Goal: Understand process/instructions: Learn how to perform a task or action

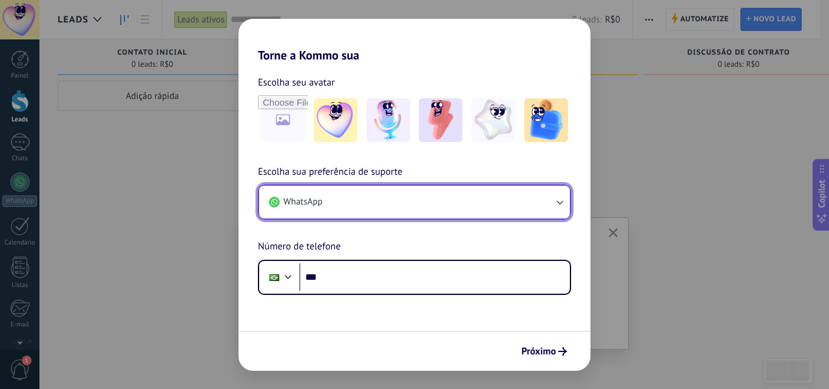
click at [473, 200] on button "WhatsApp" at bounding box center [414, 202] width 311 height 33
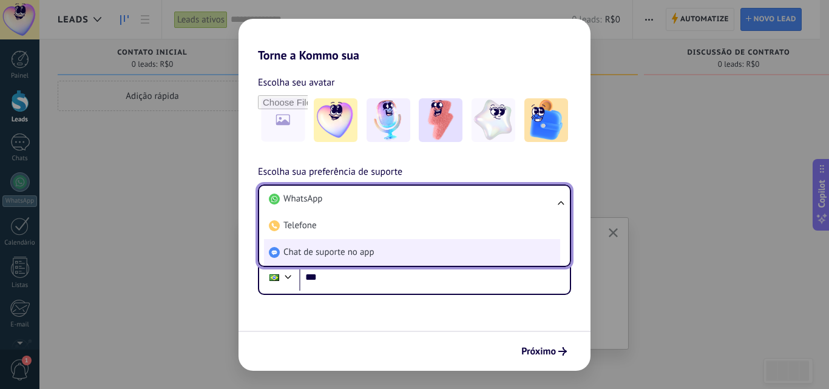
click at [379, 248] on li "Chat de suporte no app" at bounding box center [412, 252] width 296 height 27
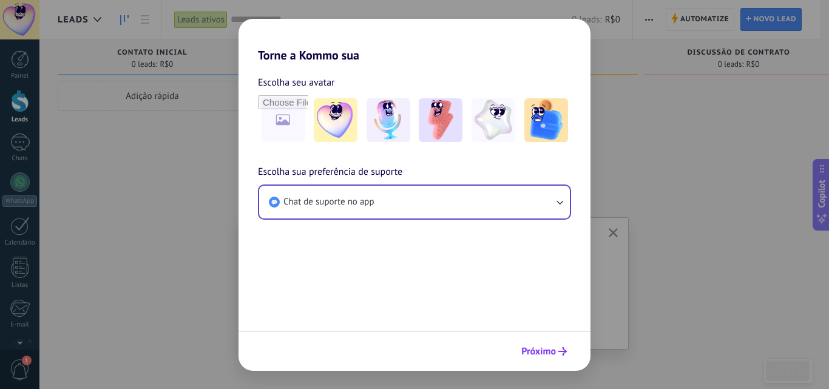
click at [534, 350] on span "Próximo" at bounding box center [538, 351] width 35 height 8
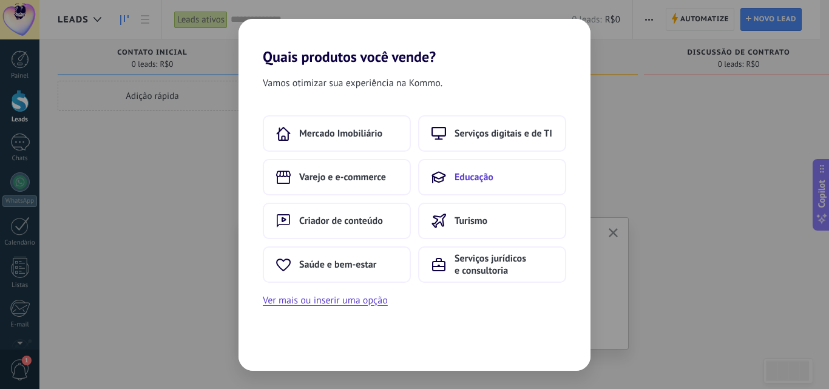
click at [478, 169] on button "Educação" at bounding box center [492, 177] width 148 height 36
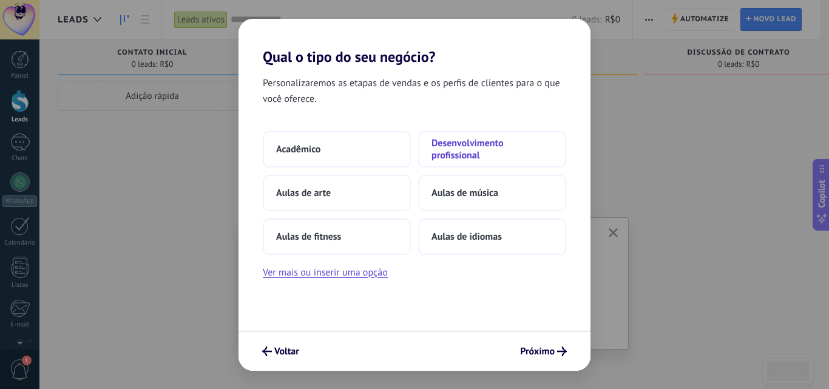
click at [524, 155] on span "Desenvolvimento profissional" at bounding box center [491, 149] width 121 height 24
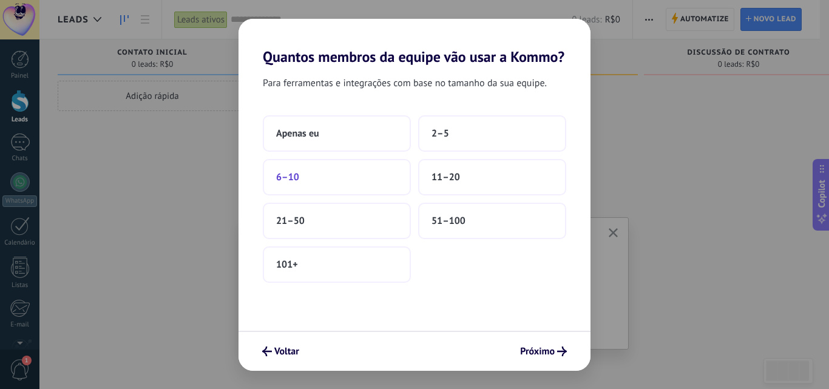
click at [329, 169] on button "6–10" at bounding box center [337, 177] width 148 height 36
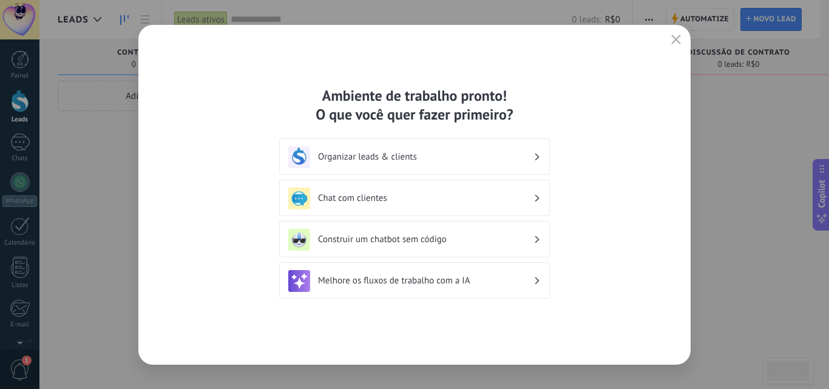
click at [390, 158] on h3 "Organizar leads & clients" at bounding box center [425, 157] width 215 height 12
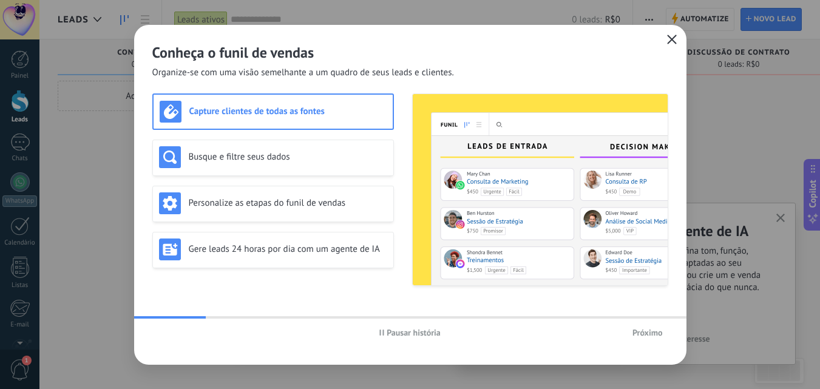
click at [677, 41] on button "button" at bounding box center [672, 40] width 16 height 17
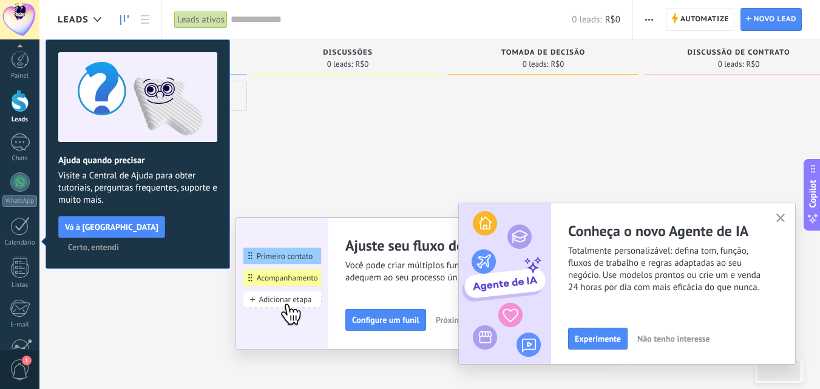
scroll to position [116, 0]
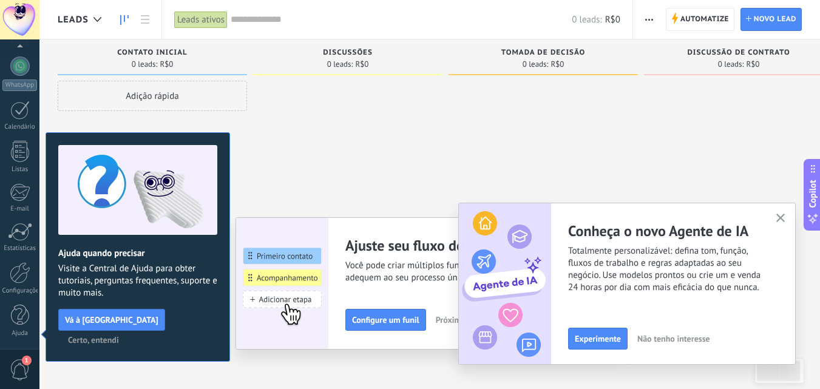
click at [119, 336] on span "Certo, entendi" at bounding box center [93, 340] width 51 height 8
